Goal: Transaction & Acquisition: Purchase product/service

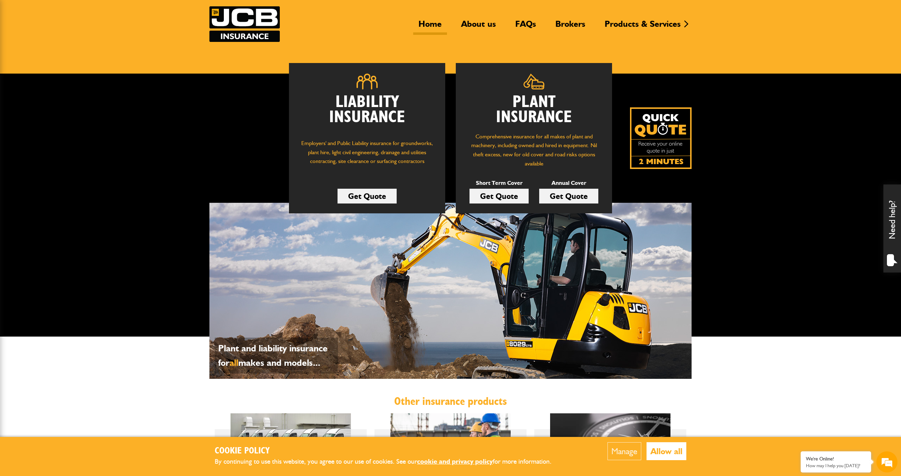
scroll to position [15, 0]
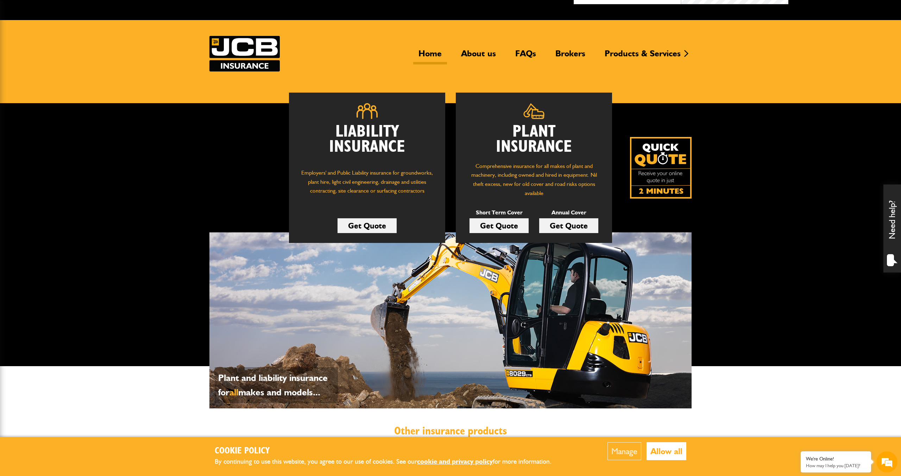
click at [540, 176] on p "Comprehensive insurance for all makes of plant and machinery, including owned a…" at bounding box center [533, 180] width 135 height 36
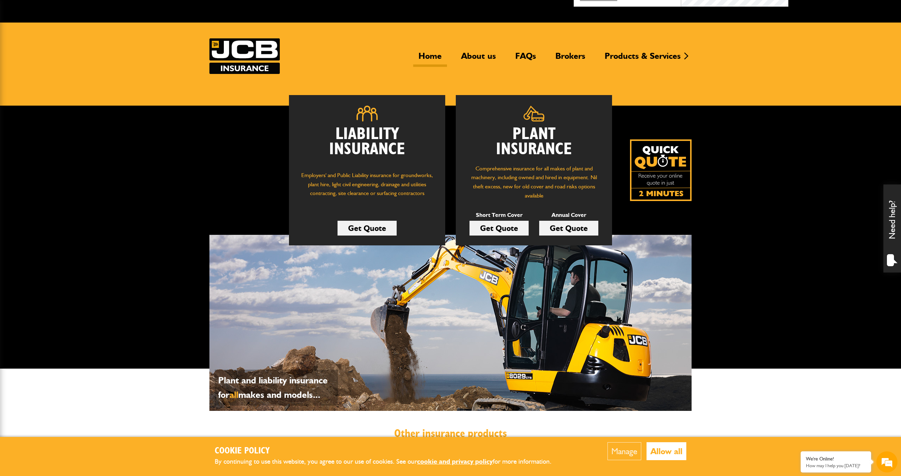
scroll to position [0, 0]
click at [518, 230] on link "Get Quote" at bounding box center [499, 228] width 59 height 15
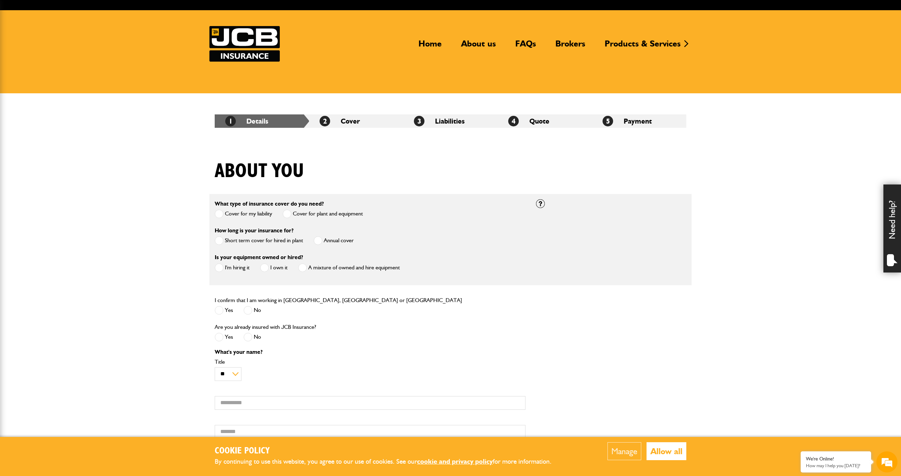
scroll to position [26, 0]
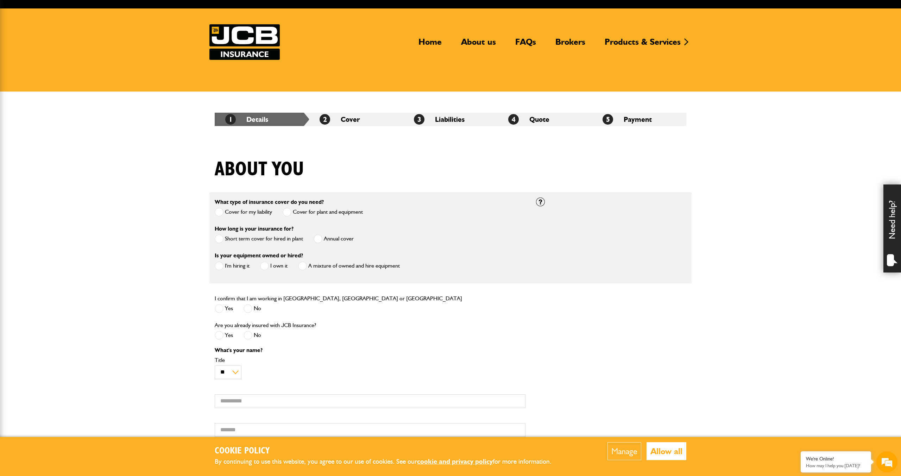
click at [260, 242] on label "Short term cover for hired in plant" at bounding box center [259, 238] width 88 height 9
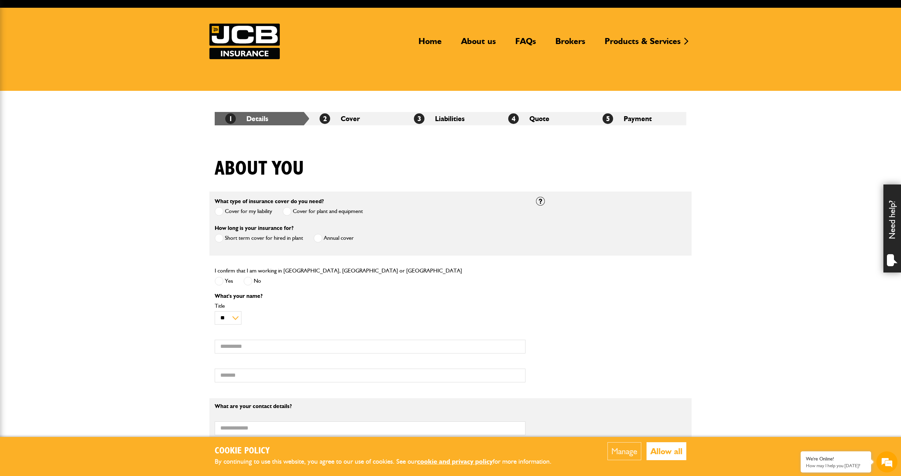
scroll to position [65, 0]
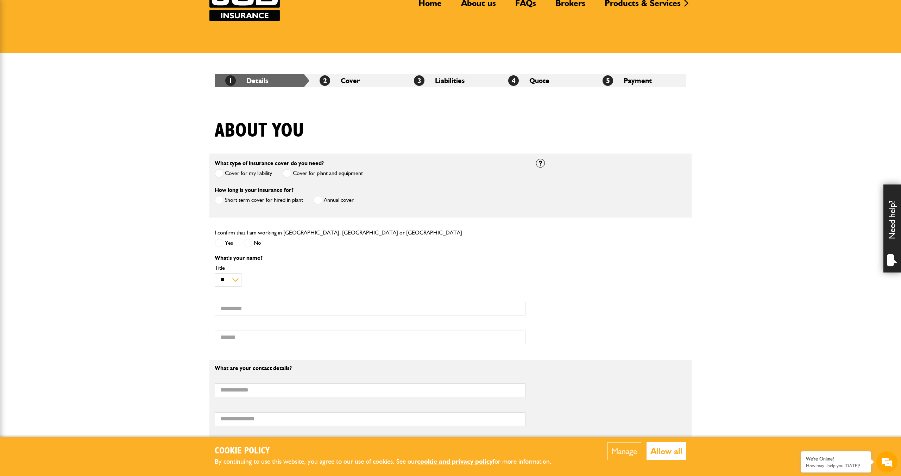
click at [223, 242] on span at bounding box center [219, 243] width 9 height 9
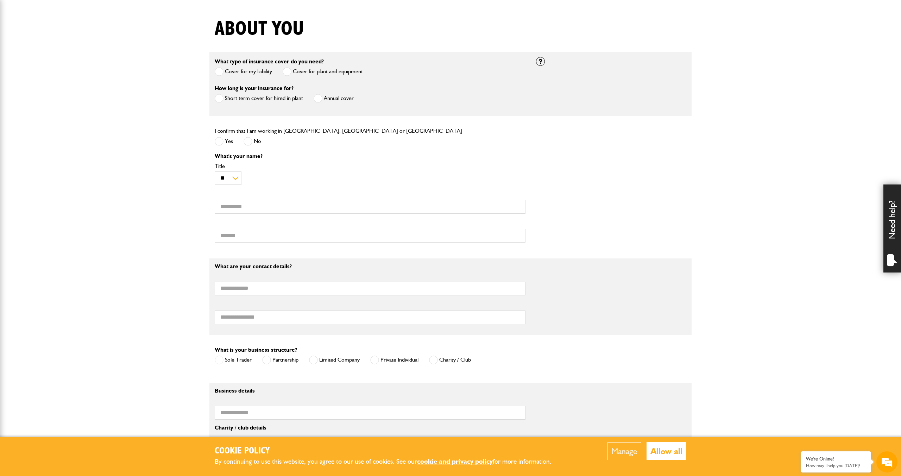
scroll to position [159, 0]
